Goal: Transaction & Acquisition: Purchase product/service

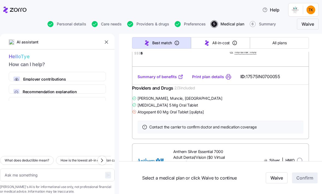
scroll to position [186, 0]
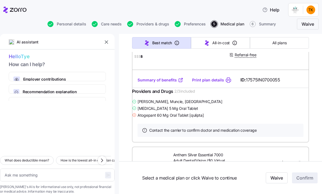
click at [163, 83] on link "Summary of benefits" at bounding box center [160, 79] width 46 height 5
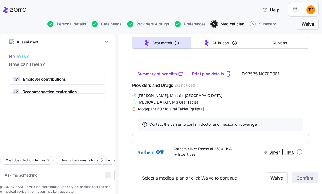
scroll to position [599, 0]
click at [159, 76] on link "Summary of benefits" at bounding box center [160, 73] width 46 height 5
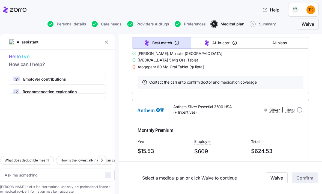
scroll to position [638, 0]
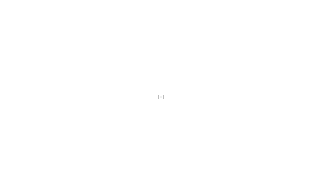
click at [65, 98] on div at bounding box center [161, 97] width 322 height 194
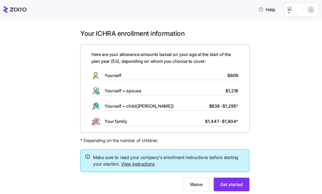
click at [266, 5] on button "Help" at bounding box center [267, 9] width 26 height 11
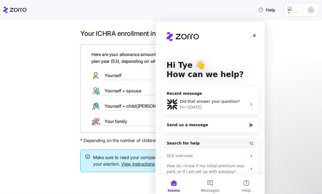
click at [174, 183] on button "Home" at bounding box center [173, 186] width 36 height 22
click at [176, 182] on button "Home" at bounding box center [173, 186] width 36 height 22
click at [175, 182] on button "Home" at bounding box center [173, 186] width 36 height 22
click at [174, 185] on button "Home" at bounding box center [173, 186] width 36 height 22
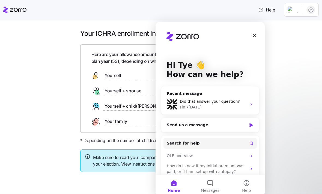
click at [174, 185] on button "Home" at bounding box center [173, 186] width 36 height 22
click at [174, 183] on button "Home" at bounding box center [173, 186] width 36 height 22
click at [175, 183] on button "Home" at bounding box center [173, 186] width 36 height 22
click at [253, 36] on icon "Close" at bounding box center [254, 35] width 4 height 4
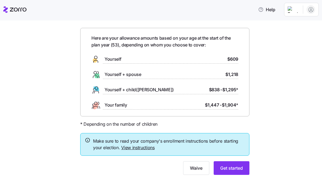
scroll to position [16, 0]
click at [130, 146] on link "View instructions" at bounding box center [138, 147] width 34 height 5
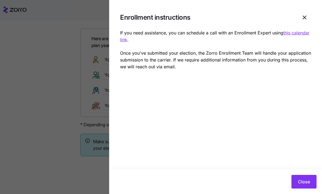
click at [316, 153] on section "Enrollment instructions If you need assistance, you can schedule a call with an…" at bounding box center [215, 97] width 213 height 194
click at [304, 181] on span "Close" at bounding box center [304, 181] width 12 height 7
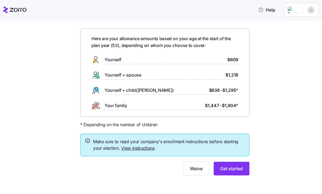
click at [227, 169] on span "Get started" at bounding box center [231, 168] width 23 height 7
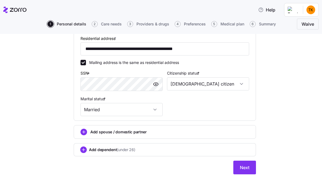
scroll to position [158, 0]
click at [246, 166] on span "Next" at bounding box center [245, 167] width 10 height 7
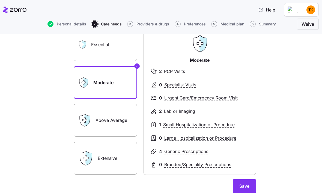
scroll to position [49, 0]
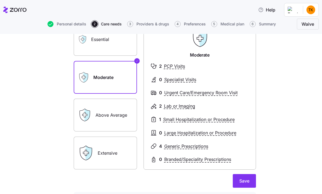
click at [98, 113] on label "Above Average" at bounding box center [105, 114] width 63 height 33
click at [0, 0] on input "Above Average" at bounding box center [0, 0] width 0 height 0
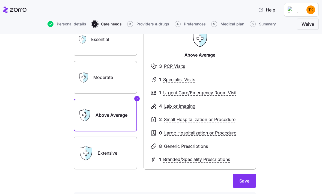
click at [102, 79] on label "Moderate" at bounding box center [105, 77] width 63 height 33
click at [0, 0] on input "Moderate" at bounding box center [0, 0] width 0 height 0
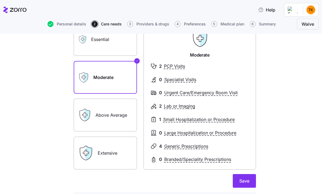
click at [102, 109] on label "Above Average" at bounding box center [105, 114] width 63 height 33
click at [0, 0] on input "Above Average" at bounding box center [0, 0] width 0 height 0
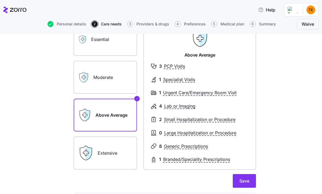
click at [246, 182] on span "Save" at bounding box center [244, 180] width 10 height 7
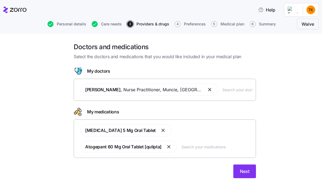
click at [245, 174] on button "Next" at bounding box center [244, 171] width 23 height 14
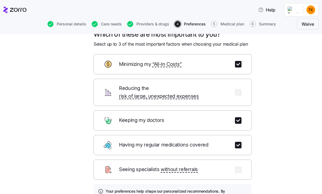
scroll to position [29, 0]
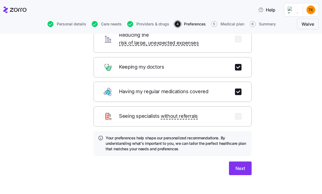
click at [239, 165] on span "Next" at bounding box center [240, 168] width 10 height 7
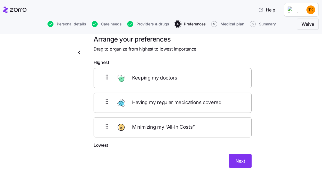
scroll to position [7, 0]
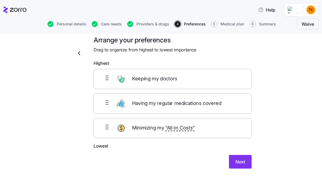
click at [240, 162] on span "Next" at bounding box center [240, 161] width 10 height 7
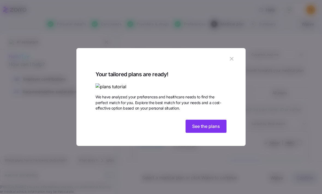
click at [216, 129] on span "See the plans" at bounding box center [206, 126] width 28 height 7
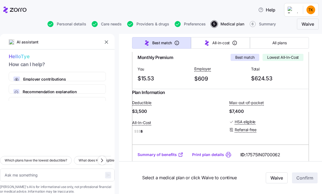
scroll to position [113, 0]
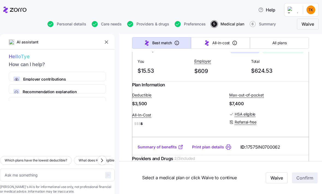
click at [165, 149] on div "Summary of benefits Print plan details ID: 17575IN0700062" at bounding box center [220, 147] width 177 height 16
click at [160, 149] on link "Summary of benefits" at bounding box center [160, 146] width 46 height 5
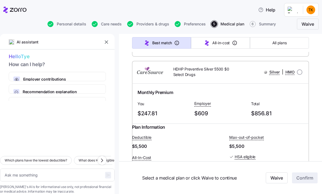
scroll to position [2862, 0]
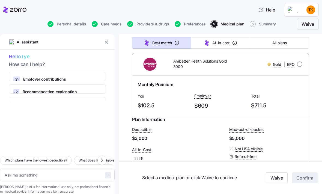
scroll to position [5215, 0]
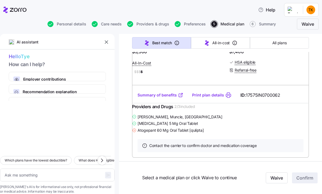
scroll to position [166, 0]
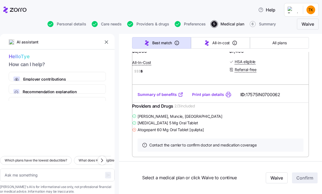
click at [158, 97] on link "Summary of benefits" at bounding box center [160, 94] width 46 height 5
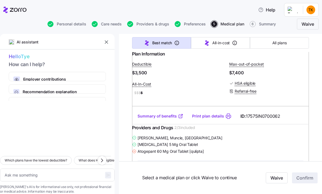
scroll to position [145, 0]
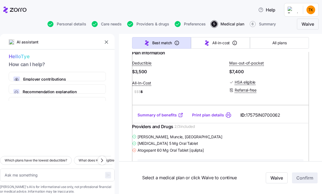
click at [157, 118] on link "Summary of benefits" at bounding box center [160, 114] width 46 height 5
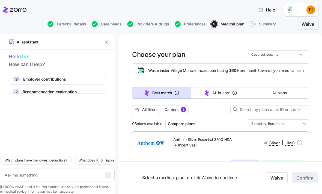
scroll to position [0, 0]
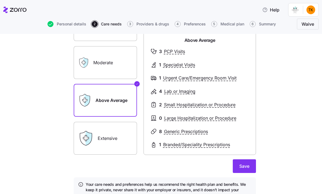
scroll to position [66, 0]
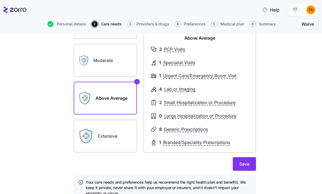
click at [100, 137] on label "Extensive" at bounding box center [105, 135] width 63 height 33
click at [0, 0] on input "Extensive" at bounding box center [0, 0] width 0 height 0
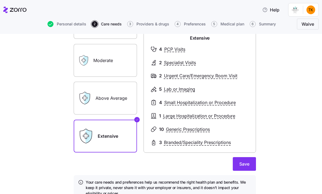
click at [242, 157] on div "Save" at bounding box center [165, 164] width 182 height 14
click at [244, 162] on span "Save" at bounding box center [244, 163] width 10 height 7
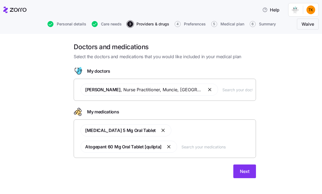
click at [244, 171] on span "Next" at bounding box center [245, 171] width 10 height 7
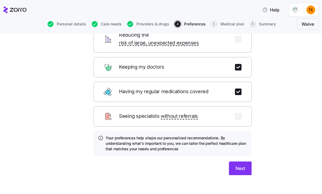
click at [238, 161] on button "Next" at bounding box center [240, 168] width 23 height 14
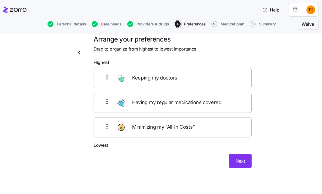
scroll to position [7, 0]
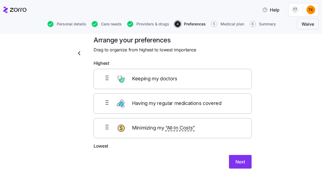
click at [235, 159] on button "Next" at bounding box center [240, 162] width 23 height 14
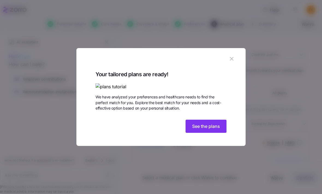
click at [213, 129] on span "See the plans" at bounding box center [206, 126] width 28 height 7
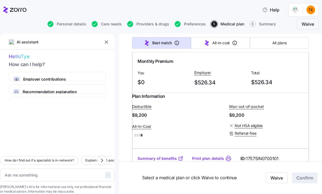
scroll to position [310, 0]
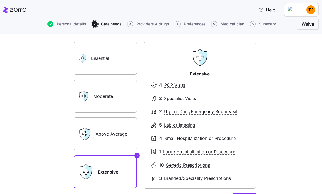
scroll to position [31, 0]
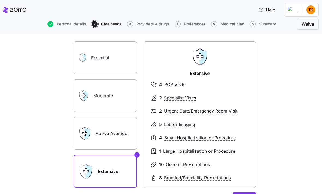
click at [96, 50] on label "Essential" at bounding box center [105, 57] width 63 height 33
click at [0, 0] on input "Essential" at bounding box center [0, 0] width 0 height 0
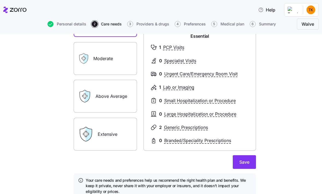
scroll to position [71, 0]
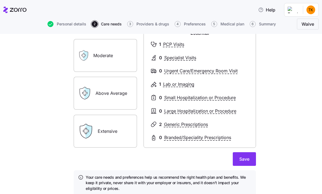
click at [244, 156] on span "Save" at bounding box center [244, 158] width 10 height 7
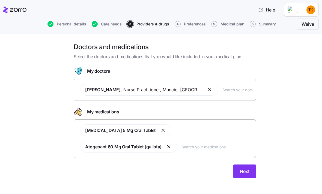
click at [249, 170] on span "Next" at bounding box center [245, 171] width 10 height 7
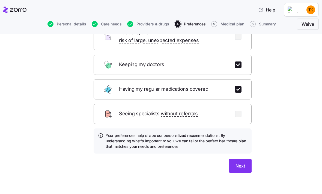
scroll to position [66, 0]
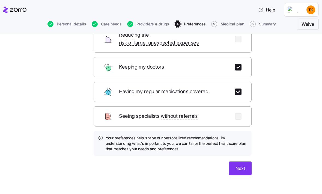
click at [242, 165] on span "Next" at bounding box center [240, 168] width 10 height 7
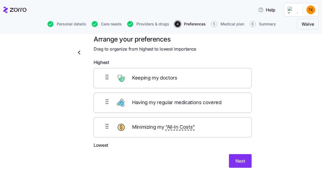
scroll to position [7, 0]
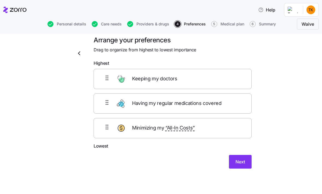
click at [241, 163] on span "Next" at bounding box center [240, 161] width 10 height 7
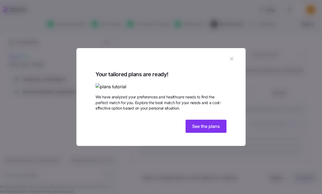
click at [214, 129] on span "See the plans" at bounding box center [206, 126] width 28 height 7
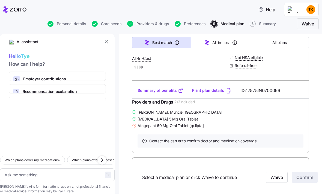
scroll to position [996, 0]
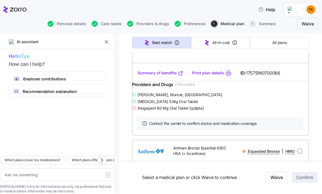
click at [158, 76] on link "Summary of benefits" at bounding box center [160, 72] width 46 height 5
click at [281, 43] on span "All plans" at bounding box center [279, 42] width 14 height 5
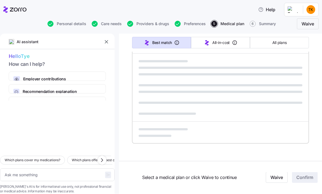
scroll to position [352, 0]
type textarea "x"
type input "Sorted by: Premium"
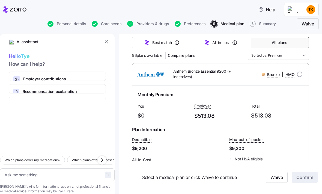
scroll to position [69, 0]
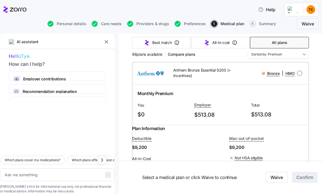
click at [177, 55] on span "Compare plans" at bounding box center [182, 54] width 28 height 5
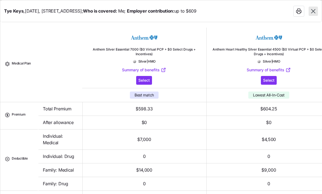
scroll to position [0, 0]
click at [314, 11] on icon "button" at bounding box center [313, 11] width 4 height 4
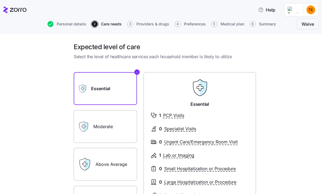
click at [89, 122] on div "Moderate" at bounding box center [105, 126] width 63 height 33
click at [93, 127] on label "Moderate" at bounding box center [105, 126] width 63 height 33
click at [0, 0] on input "Moderate" at bounding box center [0, 0] width 0 height 0
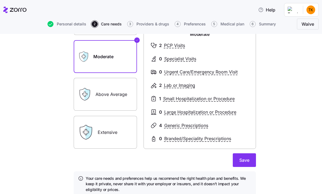
scroll to position [75, 0]
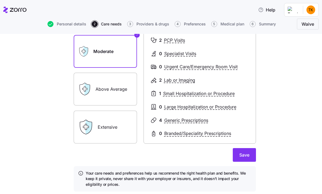
click at [246, 154] on span "Save" at bounding box center [244, 154] width 10 height 7
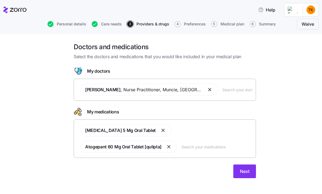
click at [244, 173] on span "Next" at bounding box center [245, 171] width 10 height 7
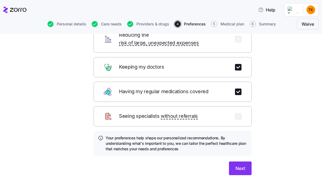
click at [242, 165] on span "Next" at bounding box center [240, 168] width 10 height 7
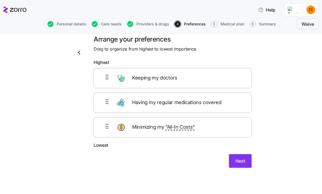
scroll to position [7, 0]
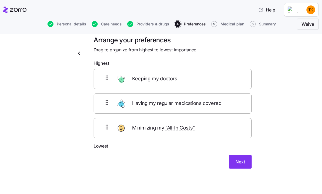
click at [237, 158] on span "Next" at bounding box center [240, 161] width 10 height 7
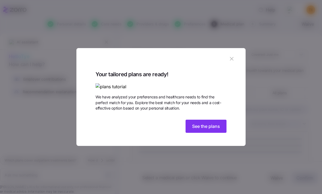
click at [214, 129] on span "See the plans" at bounding box center [206, 126] width 28 height 7
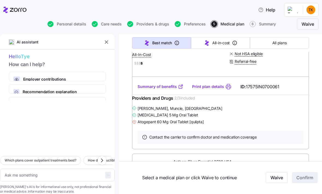
scroll to position [586, 0]
click at [157, 89] on link "Summary of benefits" at bounding box center [160, 86] width 46 height 5
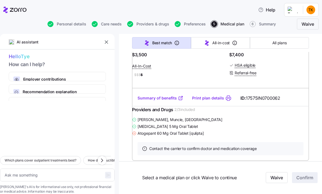
scroll to position [771, 0]
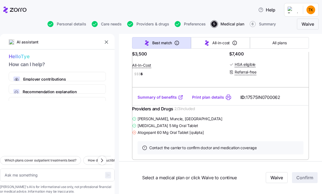
click at [151, 100] on link "Summary of benefits" at bounding box center [160, 96] width 46 height 5
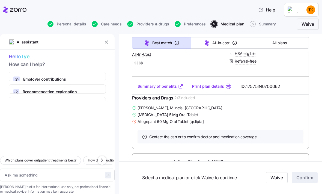
scroll to position [781, 0]
click at [261, 90] on span "17575IN0700062" at bounding box center [263, 86] width 34 height 7
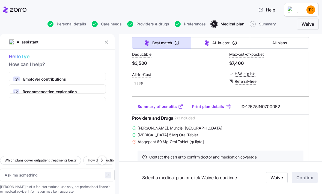
scroll to position [761, 0]
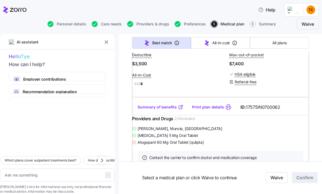
click at [213, 110] on link "Print plan details" at bounding box center [208, 106] width 32 height 5
click at [208, 110] on link "Print plan details" at bounding box center [208, 106] width 32 height 5
click at [203, 110] on link "Print plan details" at bounding box center [208, 106] width 32 height 5
click at [161, 110] on link "Summary of benefits" at bounding box center [160, 106] width 46 height 5
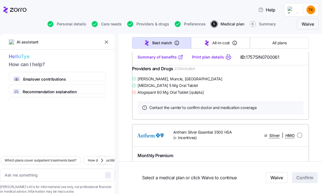
scroll to position [618, 0]
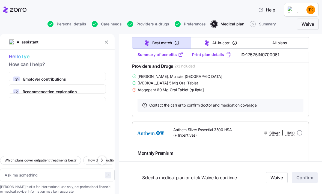
click at [154, 57] on link "Summary of benefits" at bounding box center [160, 54] width 46 height 5
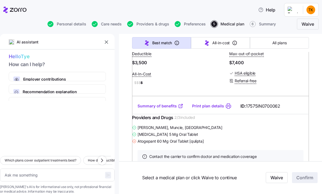
scroll to position [765, 0]
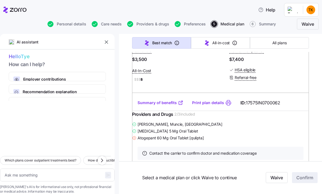
click at [164, 105] on link "Summary of benefits" at bounding box center [160, 102] width 46 height 5
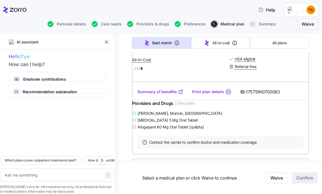
scroll to position [800, 0]
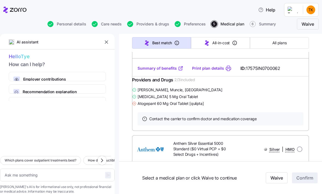
click at [221, 71] on link "Print plan details" at bounding box center [208, 67] width 32 height 5
click at [217, 71] on link "Print plan details" at bounding box center [208, 67] width 32 height 5
click at [206, 71] on link "Print plan details" at bounding box center [208, 67] width 32 height 5
click at [211, 71] on link "Print plan details" at bounding box center [208, 67] width 32 height 5
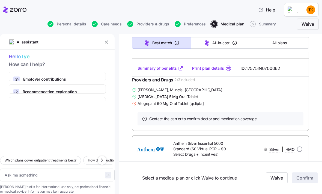
click at [221, 71] on link "Print plan details" at bounding box center [208, 67] width 32 height 5
type textarea "x"
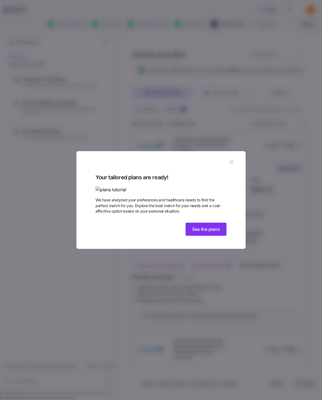
type textarea "x"
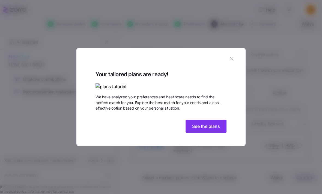
click at [212, 129] on span "See the plans" at bounding box center [206, 126] width 28 height 7
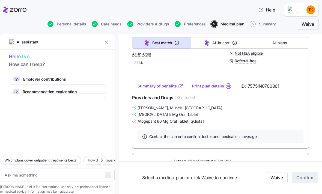
scroll to position [585, 0]
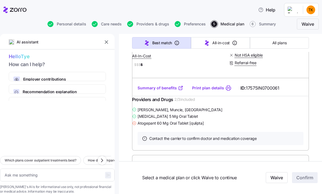
click at [151, 91] on link "Summary of benefits" at bounding box center [160, 87] width 46 height 5
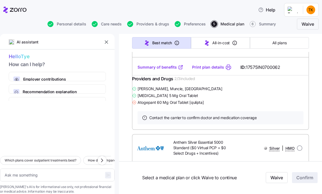
scroll to position [801, 0]
click at [152, 70] on link "Summary of benefits" at bounding box center [160, 66] width 46 height 5
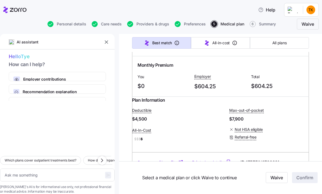
scroll to position [511, 0]
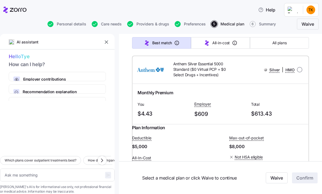
type textarea "x"
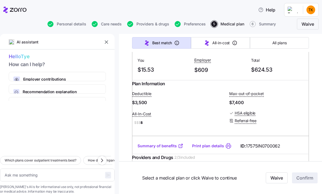
scroll to position [722, 0]
click at [297, 31] on input "radio" at bounding box center [299, 28] width 5 height 5
radio input "true"
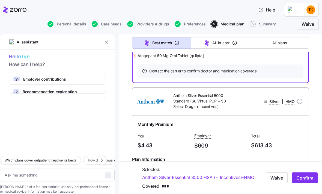
scroll to position [848, 0]
click at [298, 177] on span "Confirm" at bounding box center [304, 177] width 17 height 7
type textarea "x"
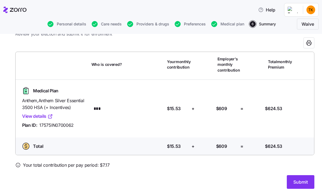
scroll to position [22, 0]
click at [300, 179] on span "Submit" at bounding box center [300, 182] width 14 height 7
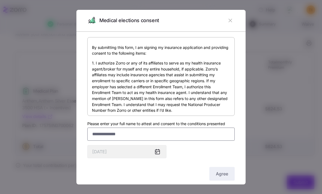
click at [116, 131] on input "Please enter your full name to attest and consent to the conditions presented" at bounding box center [160, 133] width 147 height 13
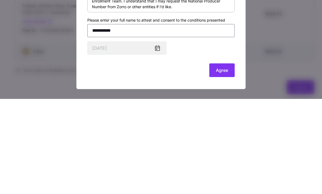
scroll to position [8, 0]
type input "**********"
click at [223, 162] on span "Agree" at bounding box center [222, 165] width 12 height 7
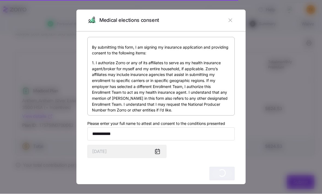
scroll to position [0, 0]
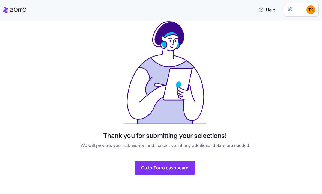
scroll to position [9, 0]
click at [176, 165] on span "Go to Zorro dashboard" at bounding box center [164, 167] width 47 height 7
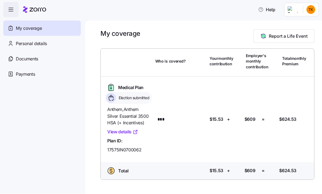
click at [127, 132] on link "View details" at bounding box center [122, 131] width 31 height 7
click at [23, 57] on span "Documents" at bounding box center [27, 59] width 22 height 7
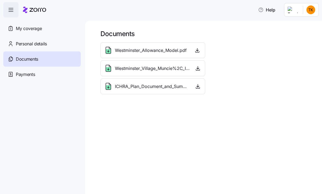
click at [172, 85] on span "ICHRA_Plan_Document_and_Summary_Plan_Description_-_2025.pdf" at bounding box center [152, 86] width 75 height 7
click at [200, 84] on icon "button" at bounding box center [197, 85] width 5 height 5
click at [198, 87] on icon "button" at bounding box center [197, 85] width 5 height 5
click at [197, 69] on icon "button" at bounding box center [197, 67] width 5 height 5
click at [20, 71] on span "Payments" at bounding box center [25, 74] width 19 height 7
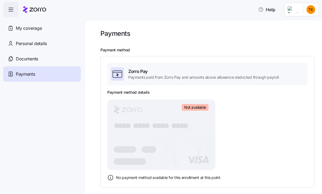
click at [18, 59] on span "Documents" at bounding box center [27, 59] width 22 height 7
click at [20, 56] on span "Documents" at bounding box center [27, 59] width 22 height 7
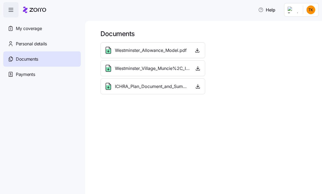
click at [197, 85] on icon "button" at bounding box center [197, 85] width 5 height 5
click at [200, 86] on icon "button" at bounding box center [197, 85] width 5 height 5
click at [197, 85] on icon "button" at bounding box center [197, 85] width 5 height 5
click at [156, 85] on span "ICHRA_Plan_Document_and_Summary_Plan_Description_-_2025.pdf" at bounding box center [152, 86] width 75 height 7
click at [26, 24] on div "My coverage" at bounding box center [41, 28] width 77 height 15
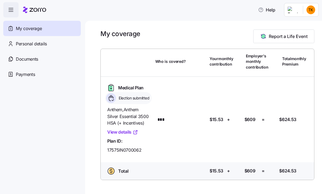
click at [268, 10] on span "Help" at bounding box center [266, 10] width 17 height 7
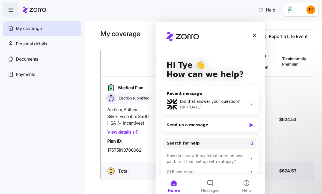
click at [209, 124] on div "Send us a message" at bounding box center [207, 125] width 80 height 6
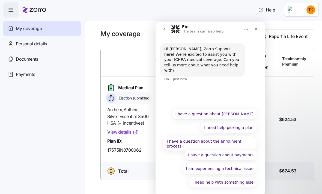
click at [231, 184] on button "I need help with something else" at bounding box center [222, 181] width 69 height 11
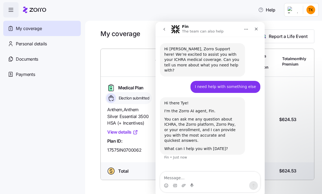
click at [216, 176] on textarea "Message…" at bounding box center [210, 176] width 100 height 9
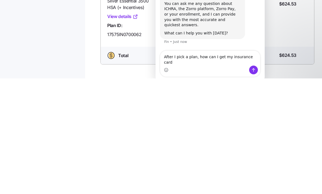
type textarea "After I pick a plan, how can I get my insurance card"
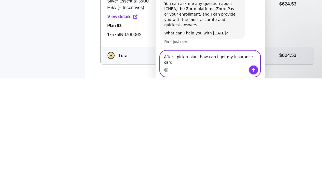
click at [253, 72] on icon "Send a message…" at bounding box center [253, 70] width 4 height 4
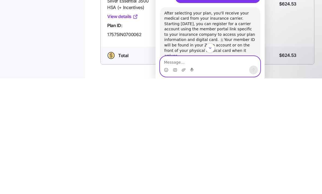
scroll to position [57, 0]
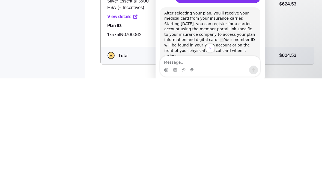
click at [194, 28] on div "After selecting your plan, you'll receive your medical card from your insurance…" at bounding box center [210, 35] width 92 height 48
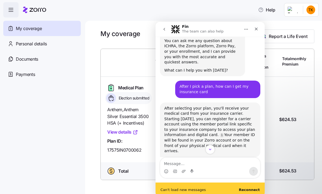
scroll to position [77, 0]
